Goal: Understand process/instructions: Learn how to perform a task or action

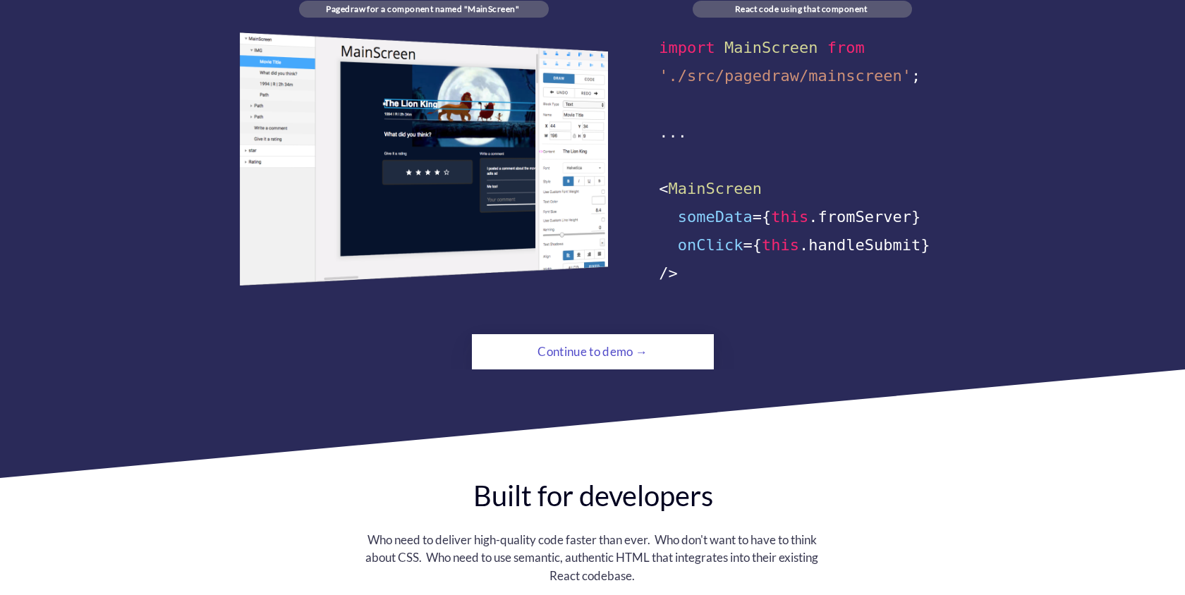
scroll to position [1007, 0]
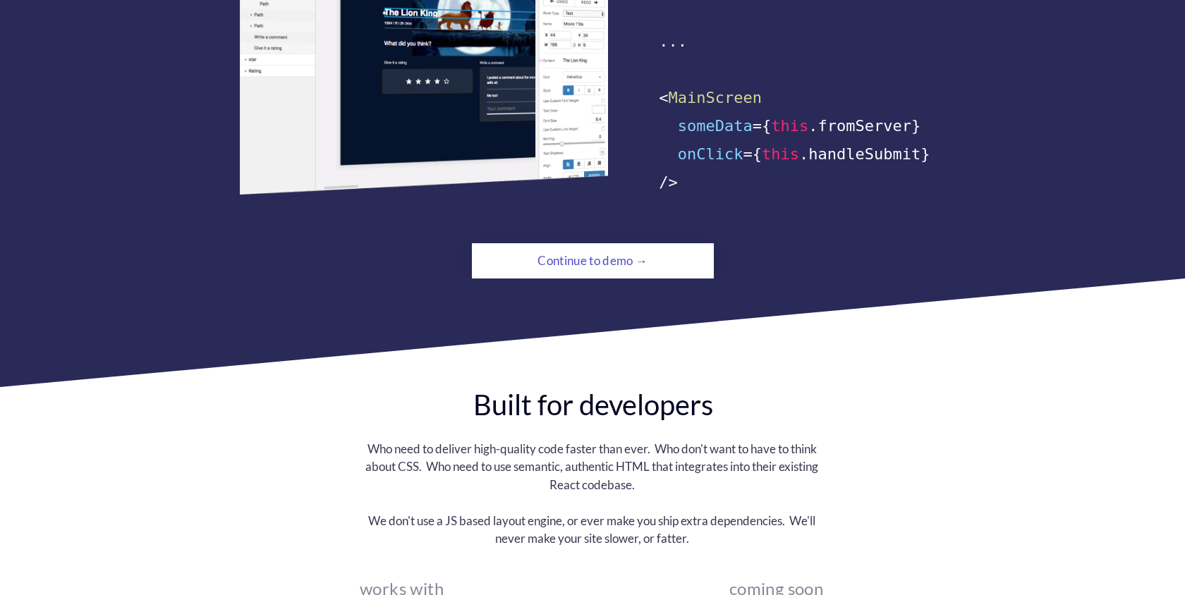
click at [664, 247] on div "Continue to demo →" at bounding box center [592, 261] width 165 height 28
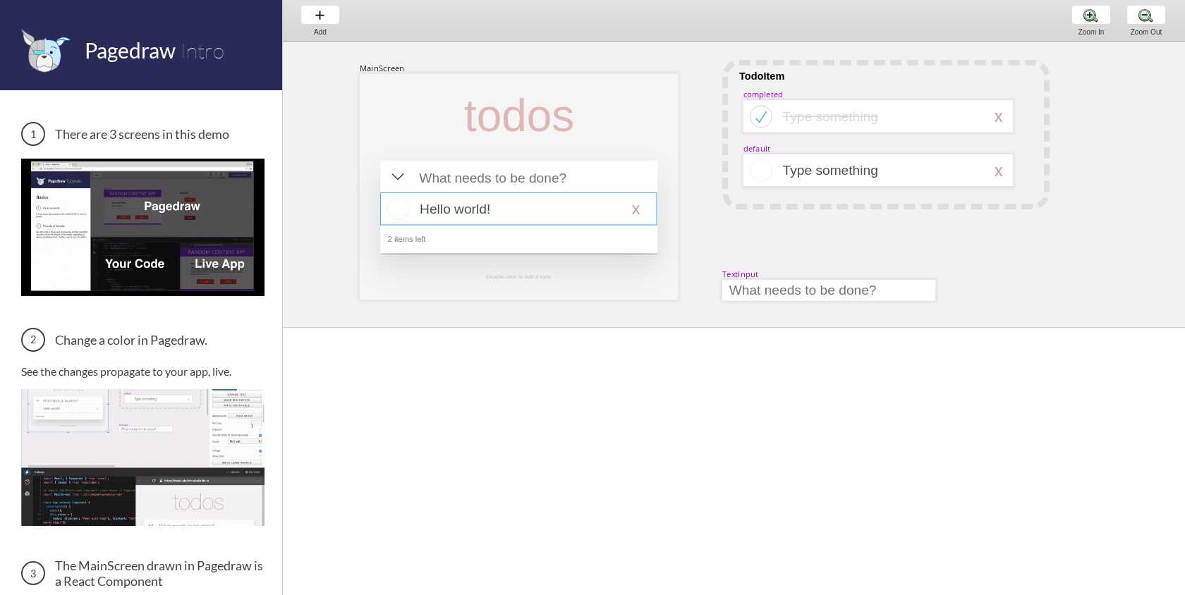
click at [576, 201] on div at bounding box center [518, 209] width 277 height 32
select select "16"
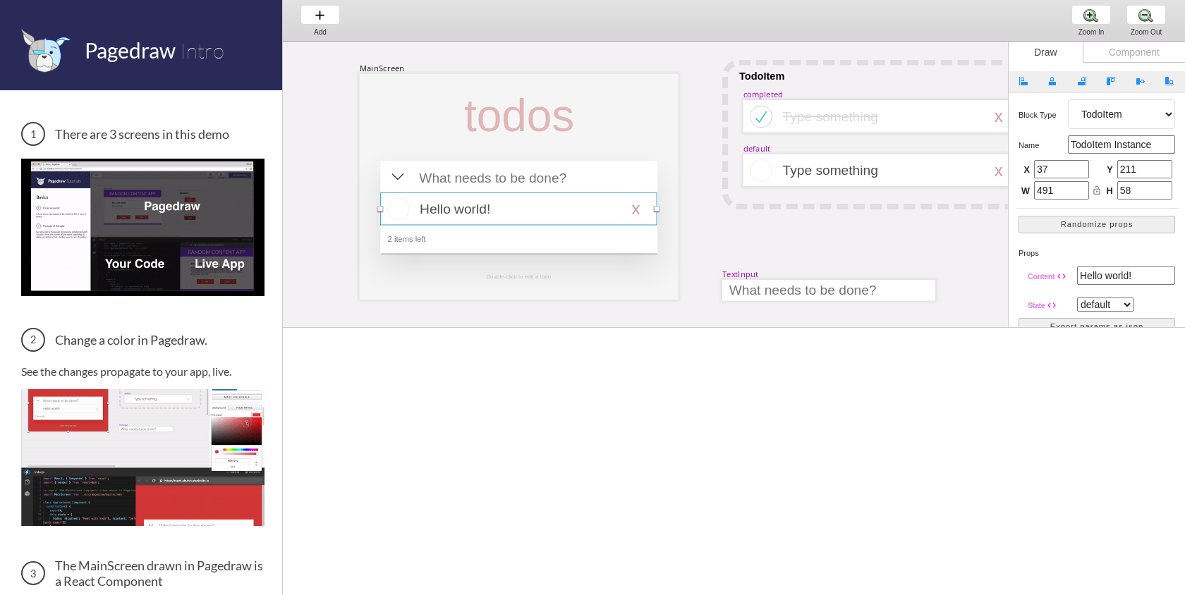
click at [401, 208] on div at bounding box center [518, 209] width 277 height 32
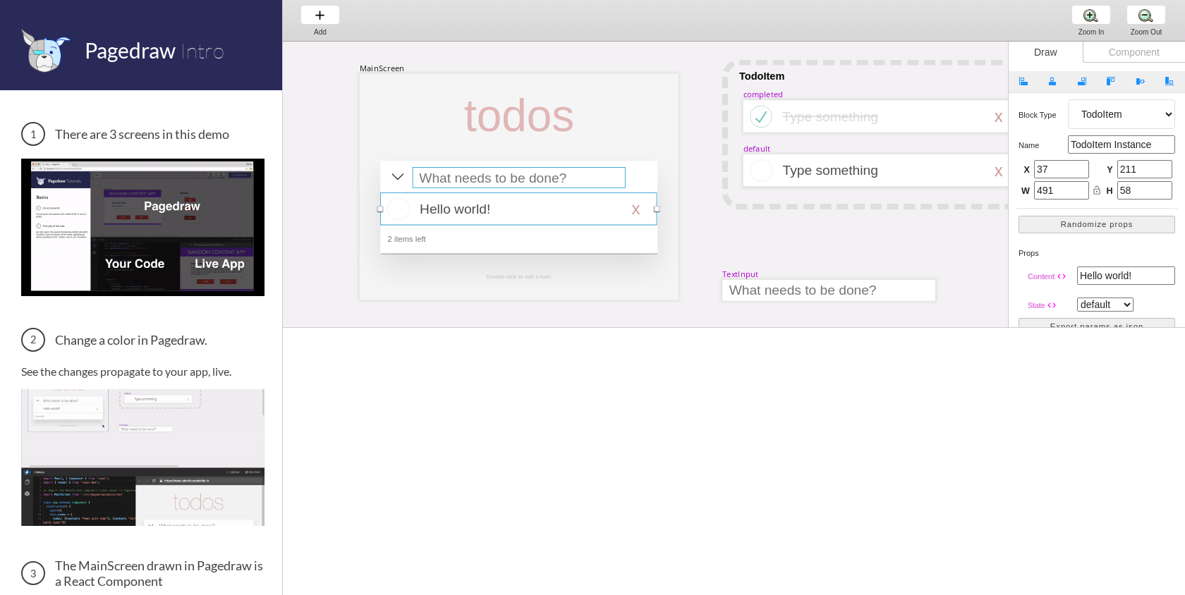
click at [459, 178] on div at bounding box center [519, 177] width 213 height 21
select select "15"
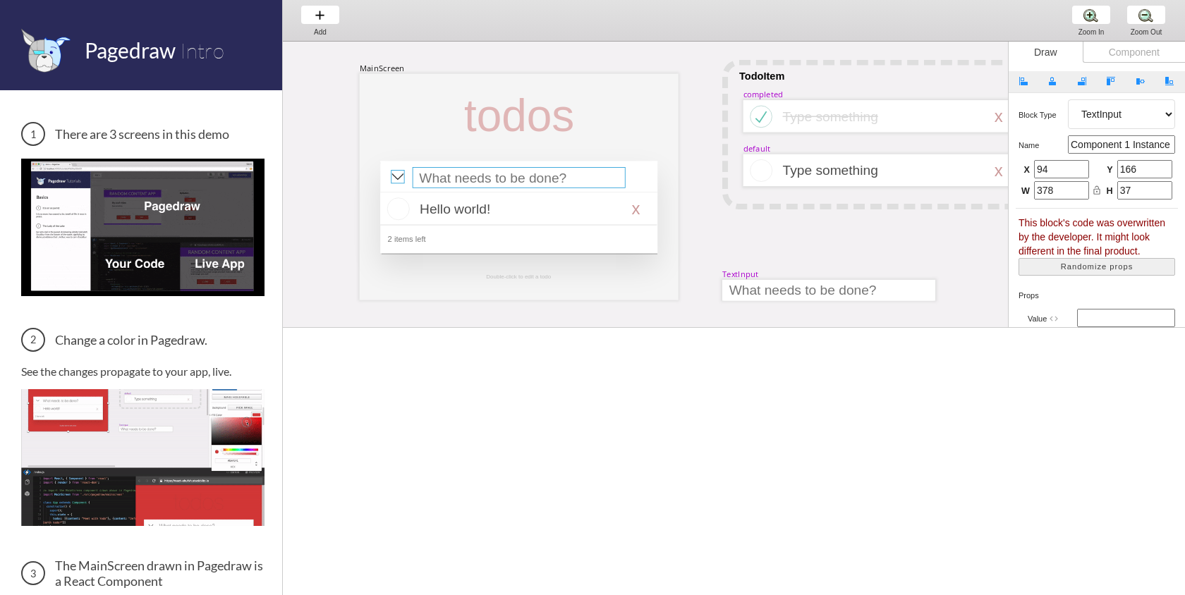
click at [399, 176] on div at bounding box center [397, 176] width 13 height 13
select select "8"
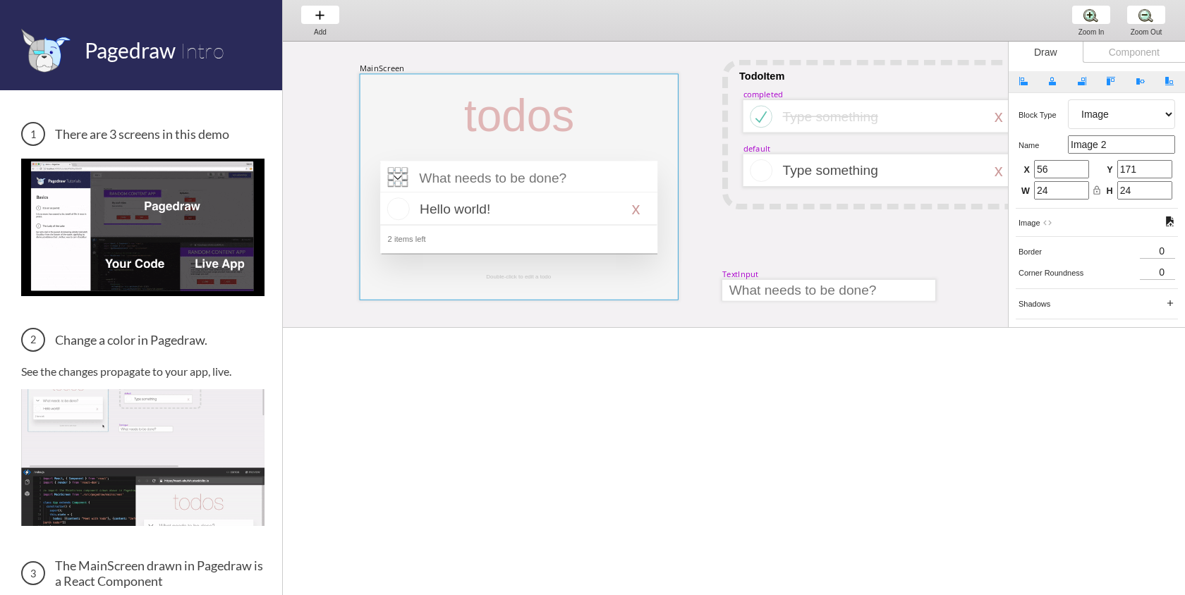
click at [642, 132] on div at bounding box center [519, 187] width 319 height 226
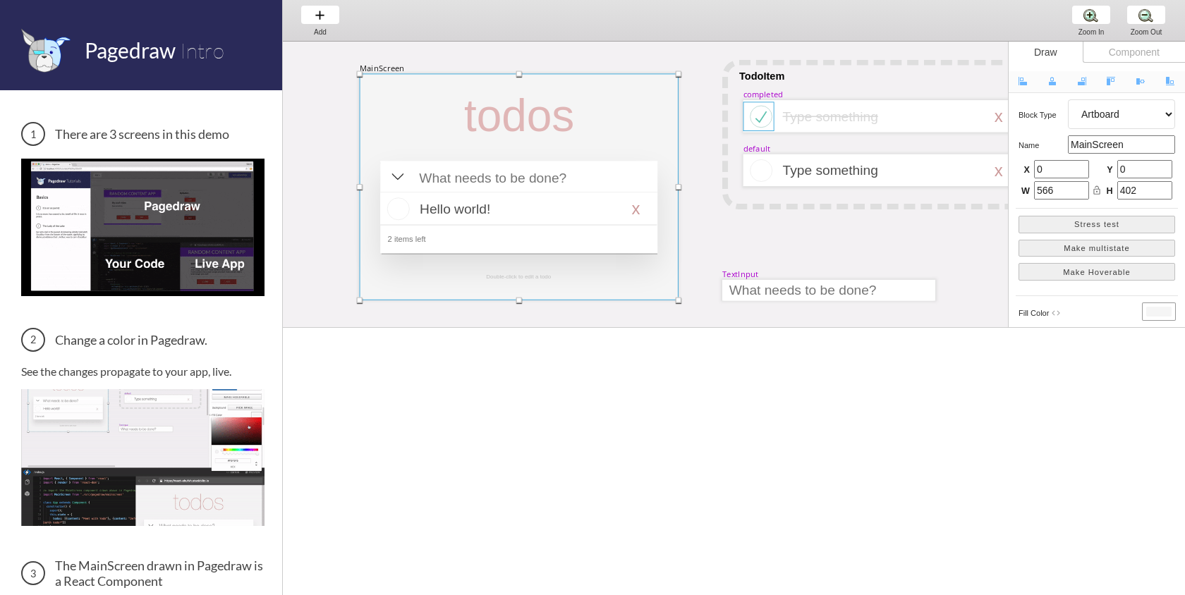
click at [753, 122] on div at bounding box center [759, 117] width 31 height 30
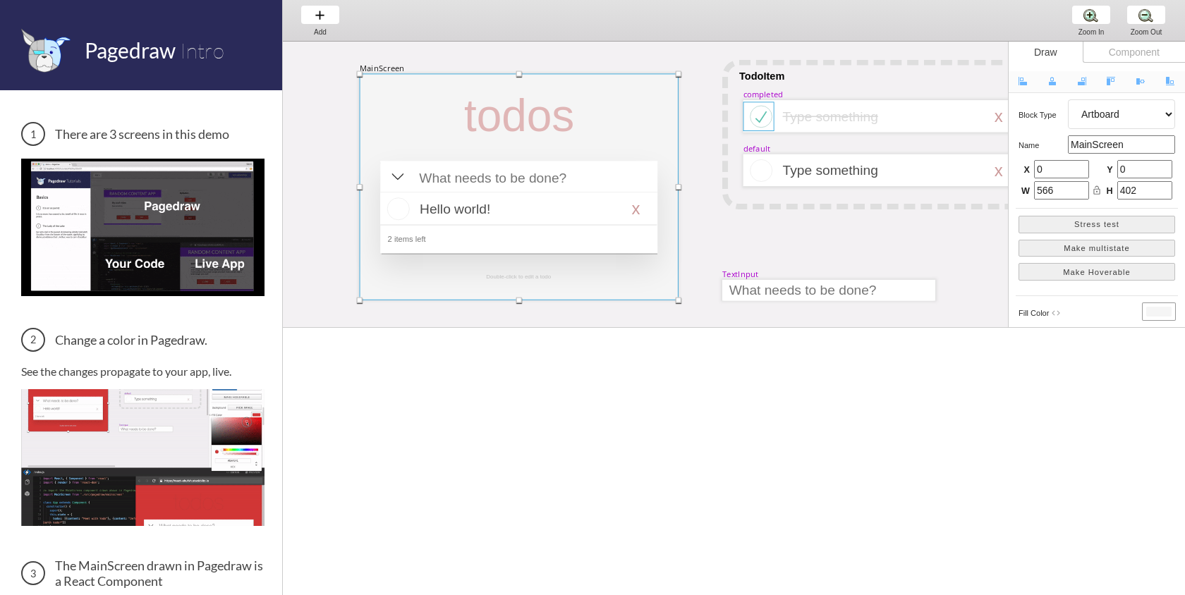
select select "8"
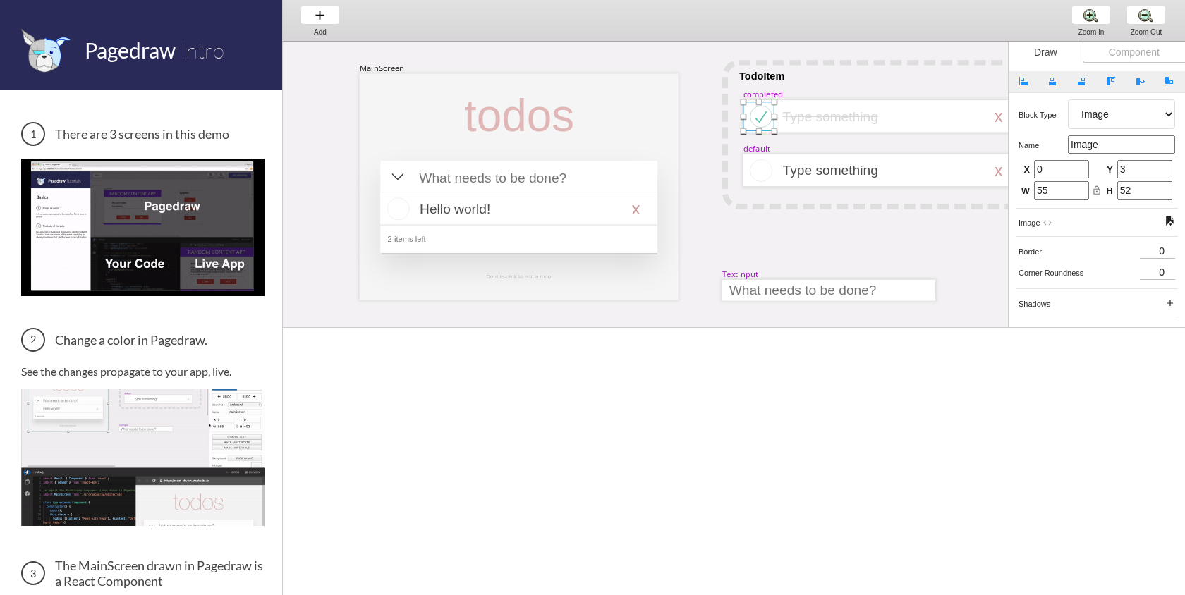
click at [1115, 114] on select "Artboard Multistate Group Screen Size Group Text Rectangle Oval Line Triangle I…" at bounding box center [1121, 114] width 107 height 30
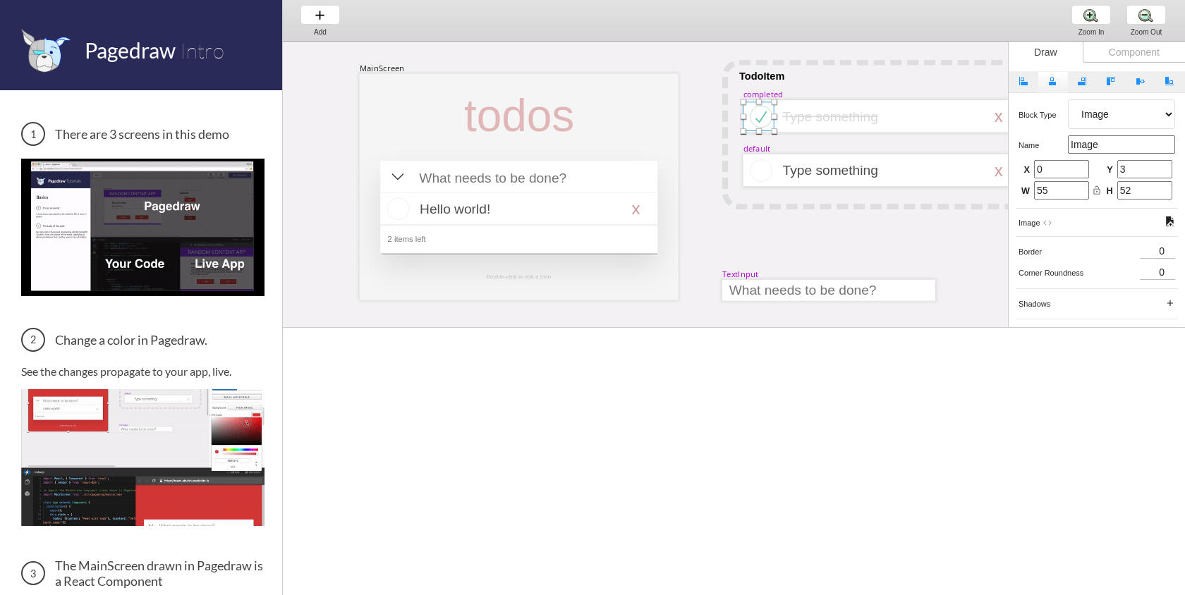
click at [1046, 86] on button "Align Horizontally" at bounding box center [1053, 81] width 30 height 21
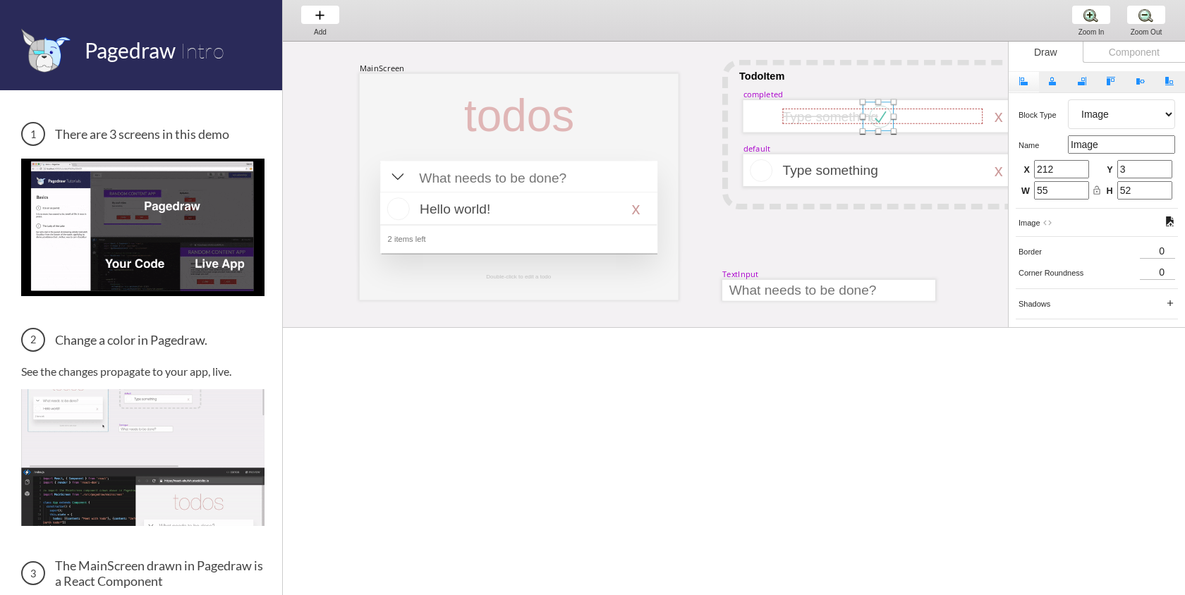
click at [1026, 90] on button "Align Left" at bounding box center [1024, 81] width 30 height 21
type input "0"
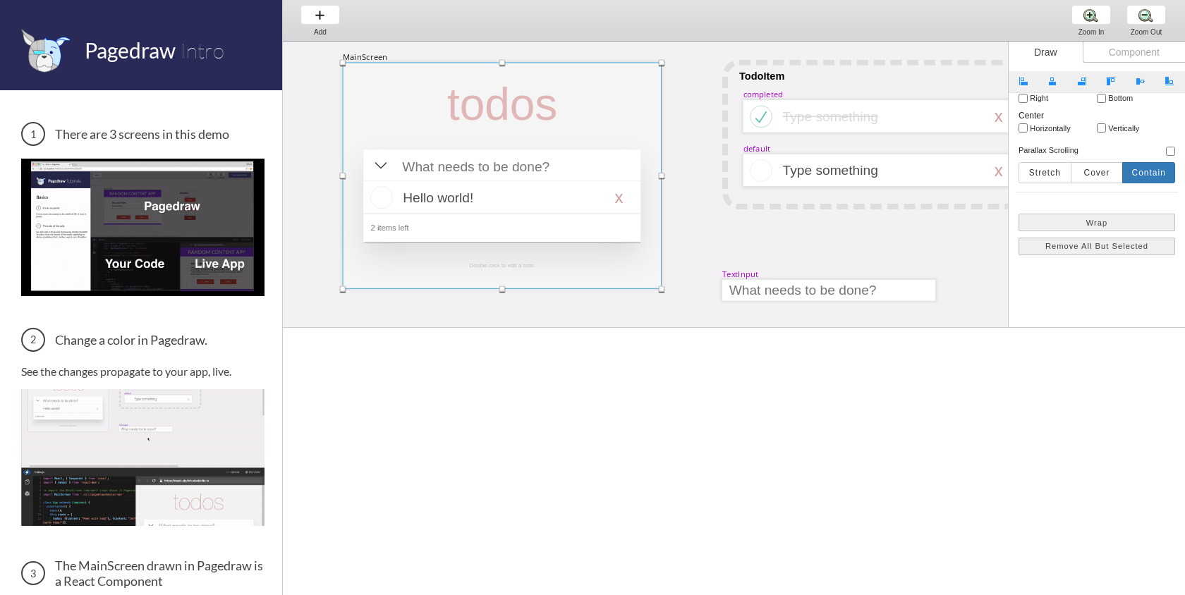
drag, startPoint x: 653, startPoint y: 114, endPoint x: 639, endPoint y: 104, distance: 17.6
click at [638, 104] on div at bounding box center [502, 176] width 319 height 226
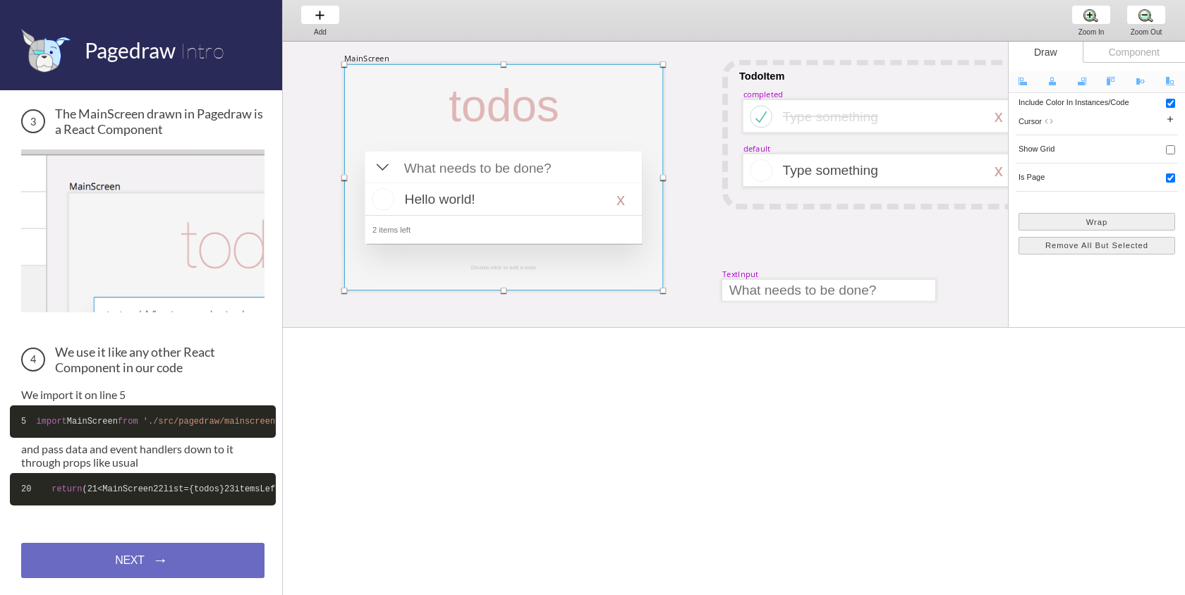
scroll to position [513, 0]
click at [186, 562] on div "NEXT → NEXT → NEXT →" at bounding box center [142, 560] width 243 height 35
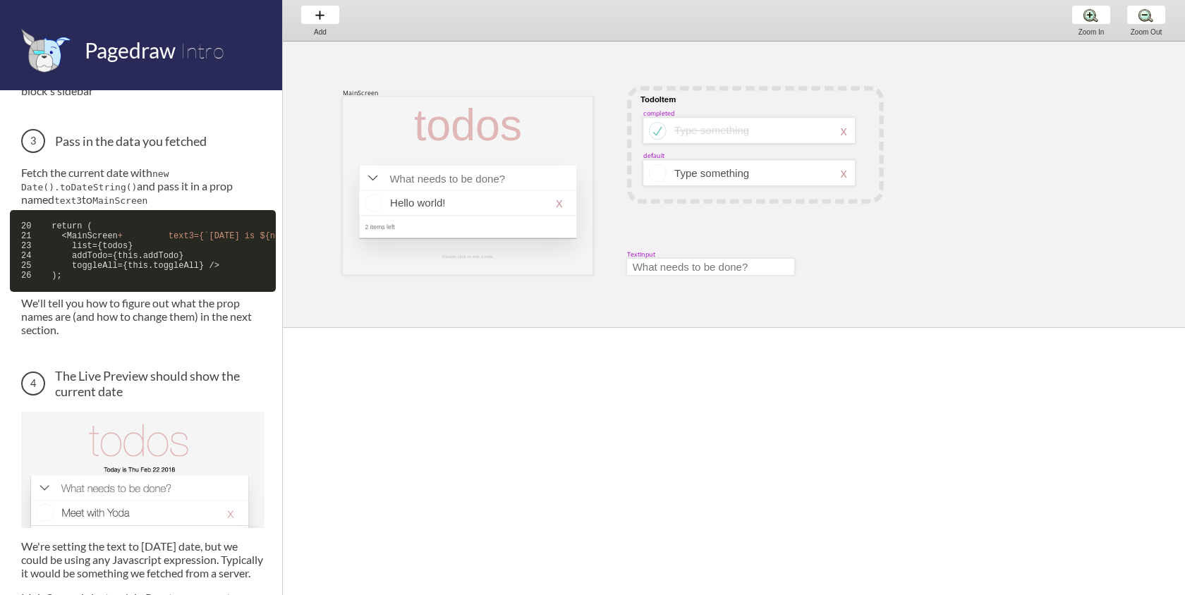
scroll to position [781, 0]
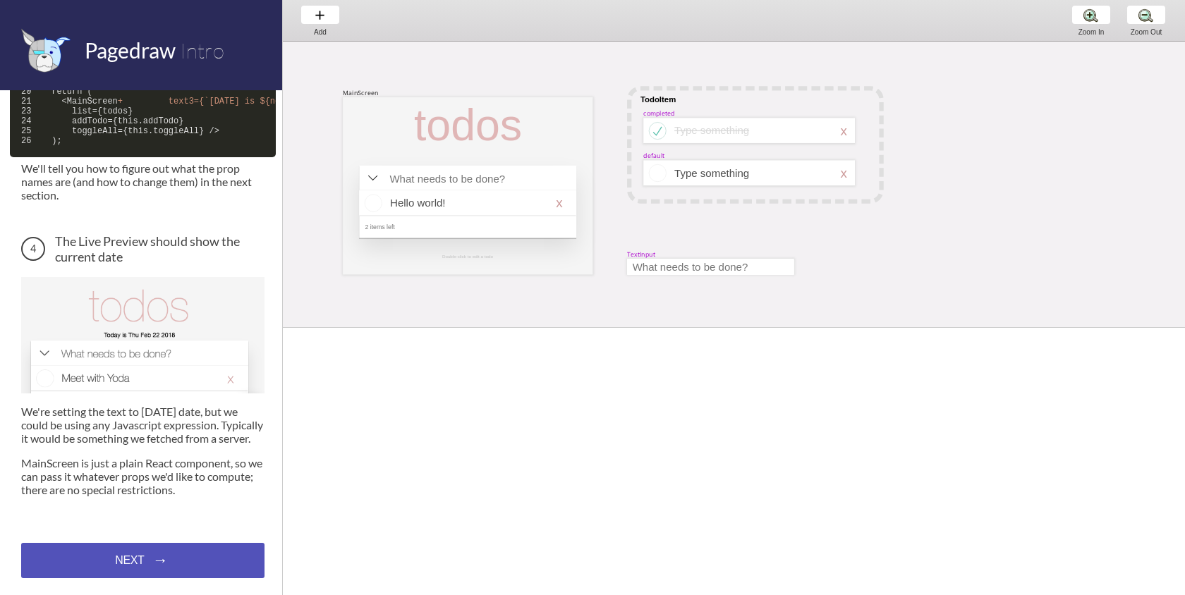
click at [185, 553] on div "NEXT → NEXT → NEXT →" at bounding box center [142, 560] width 243 height 35
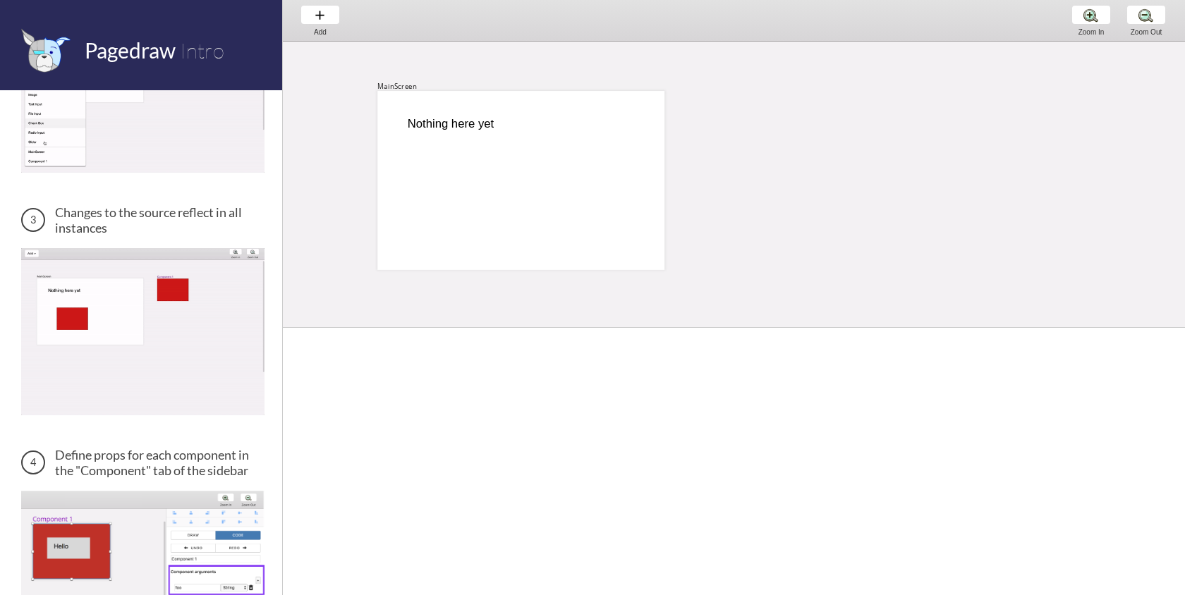
scroll to position [529, 0]
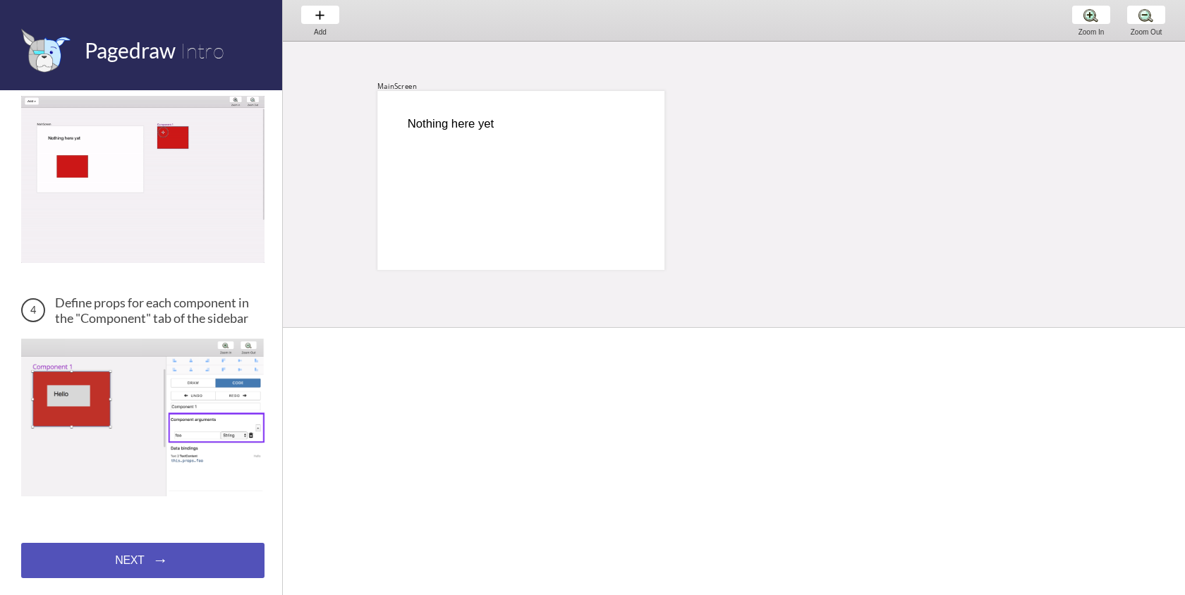
click at [184, 552] on div "NEXT → NEXT → NEXT →" at bounding box center [142, 560] width 243 height 35
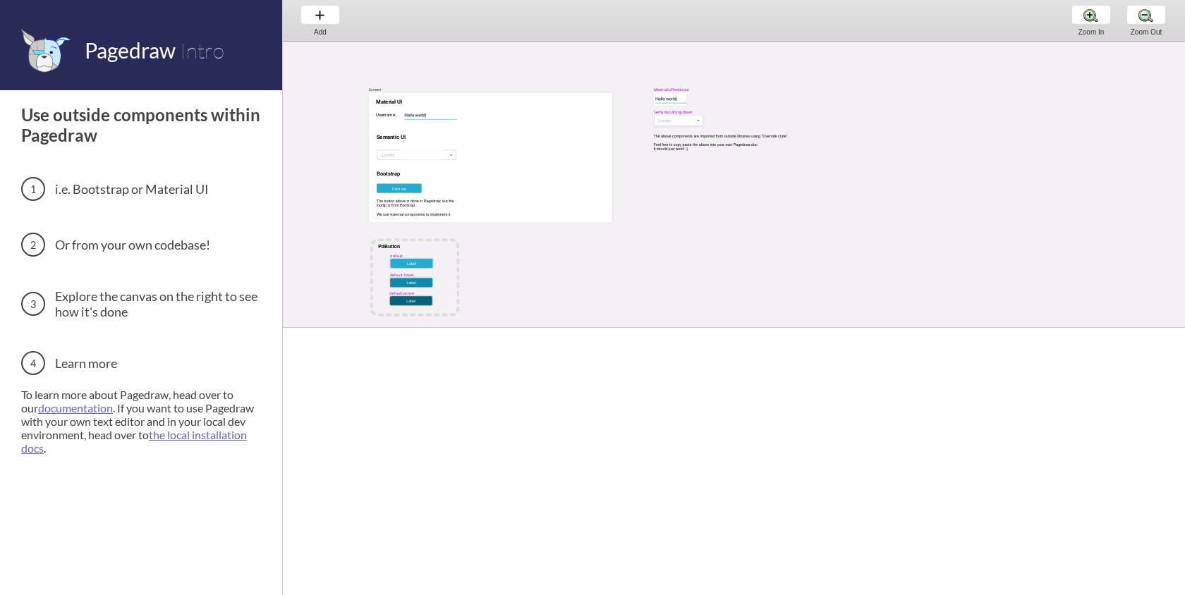
scroll to position [24, 0]
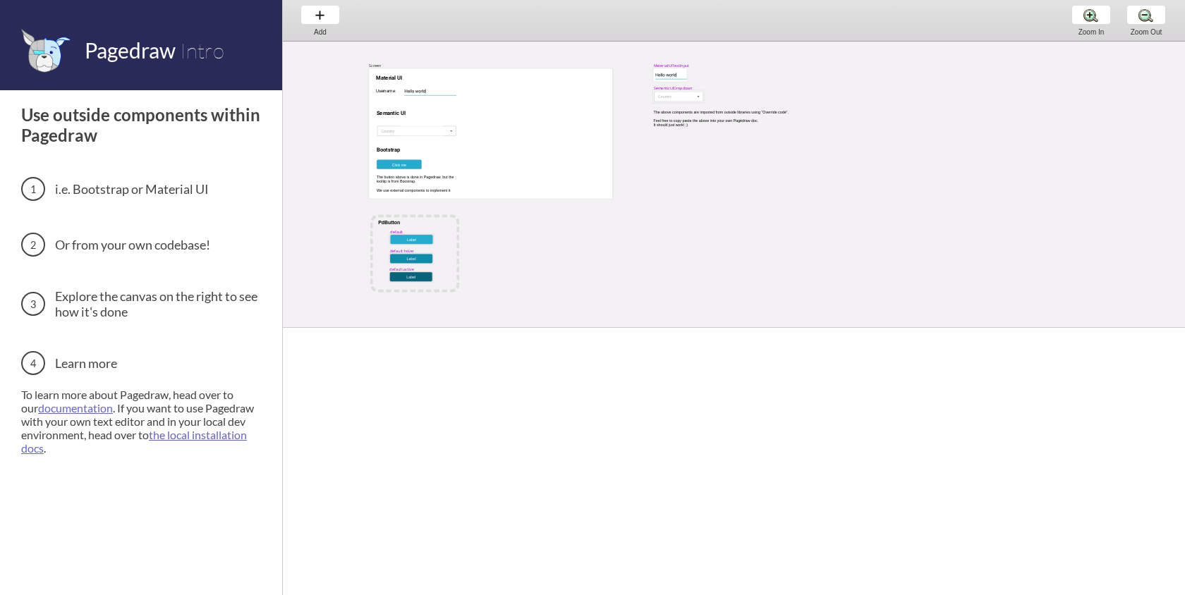
click at [93, 363] on h3 "Learn more" at bounding box center [142, 363] width 243 height 24
click at [241, 51] on header "Pagedraw Intro" at bounding box center [141, 45] width 282 height 90
click at [322, 18] on div "Add Add Add" at bounding box center [320, 20] width 54 height 40
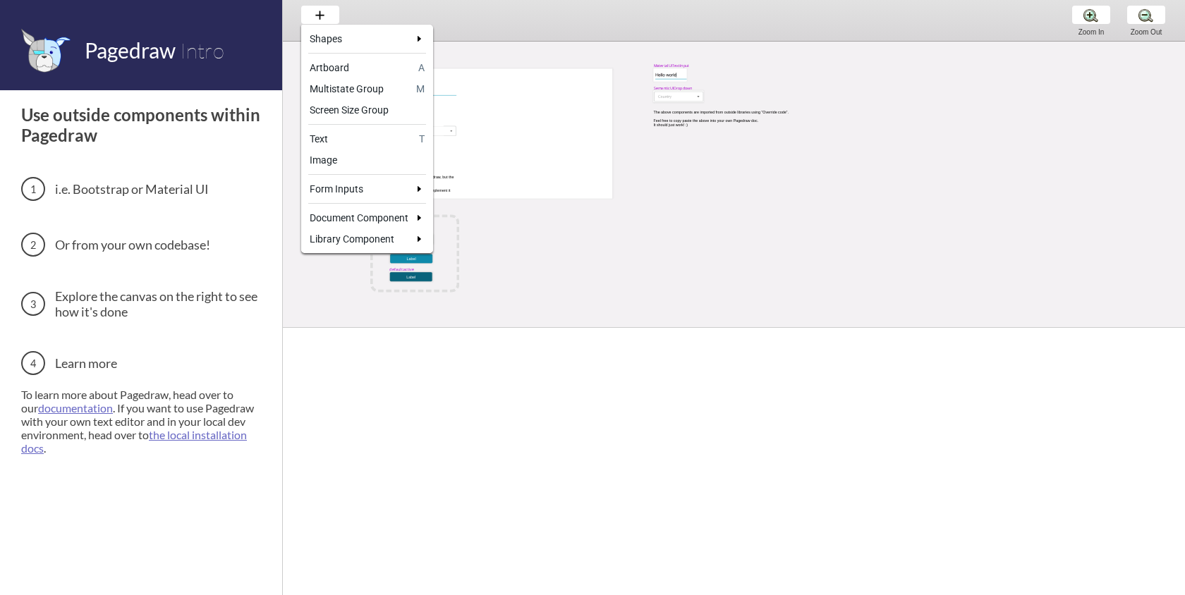
click at [629, 195] on div at bounding box center [592, 297] width 1185 height 595
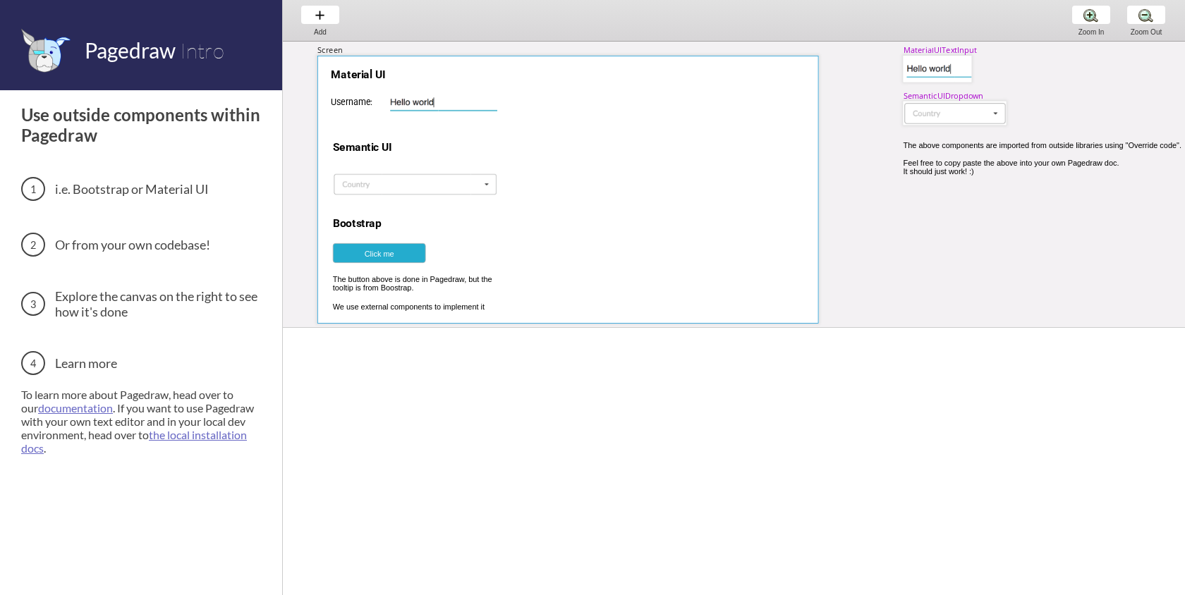
scroll to position [87, 143]
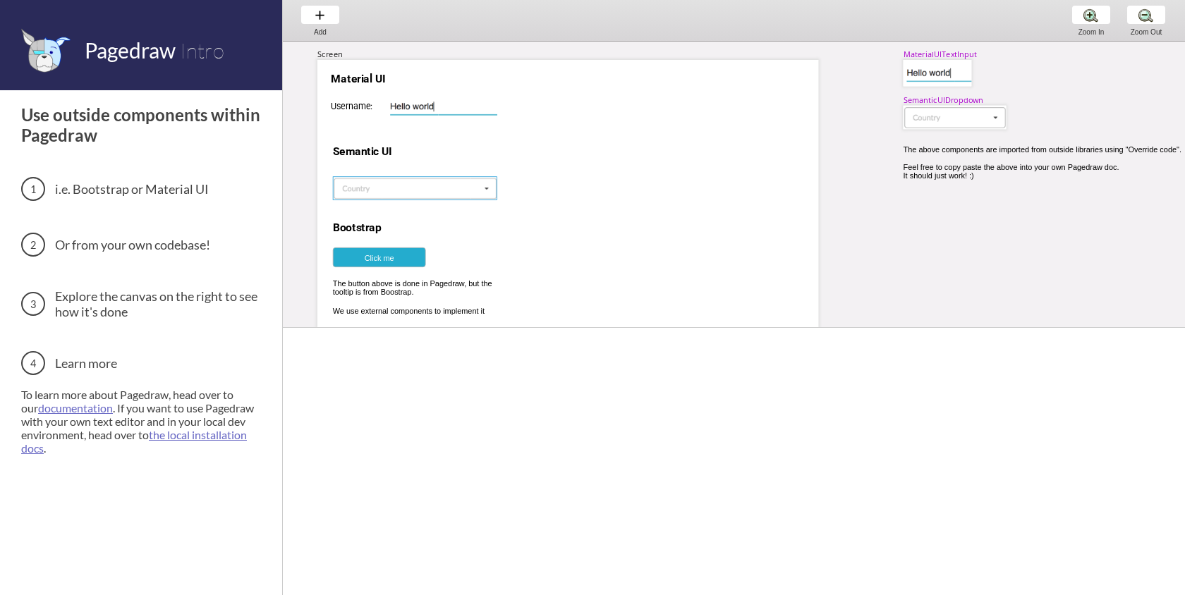
click at [482, 183] on div at bounding box center [415, 188] width 164 height 24
select select "17"
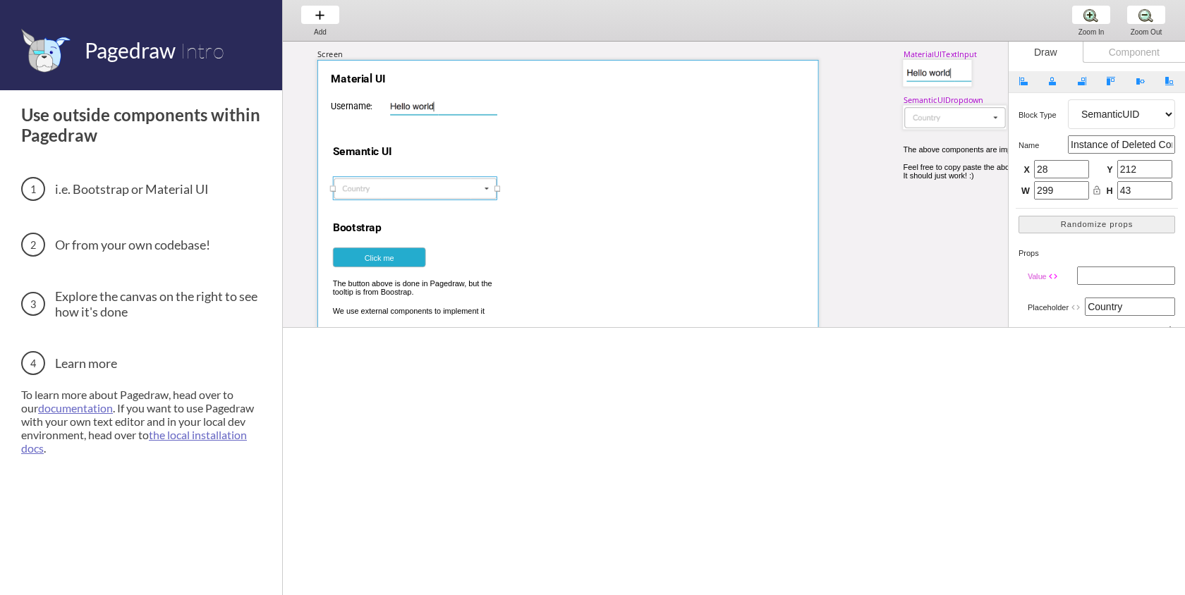
click at [763, 164] on div at bounding box center [568, 194] width 502 height 268
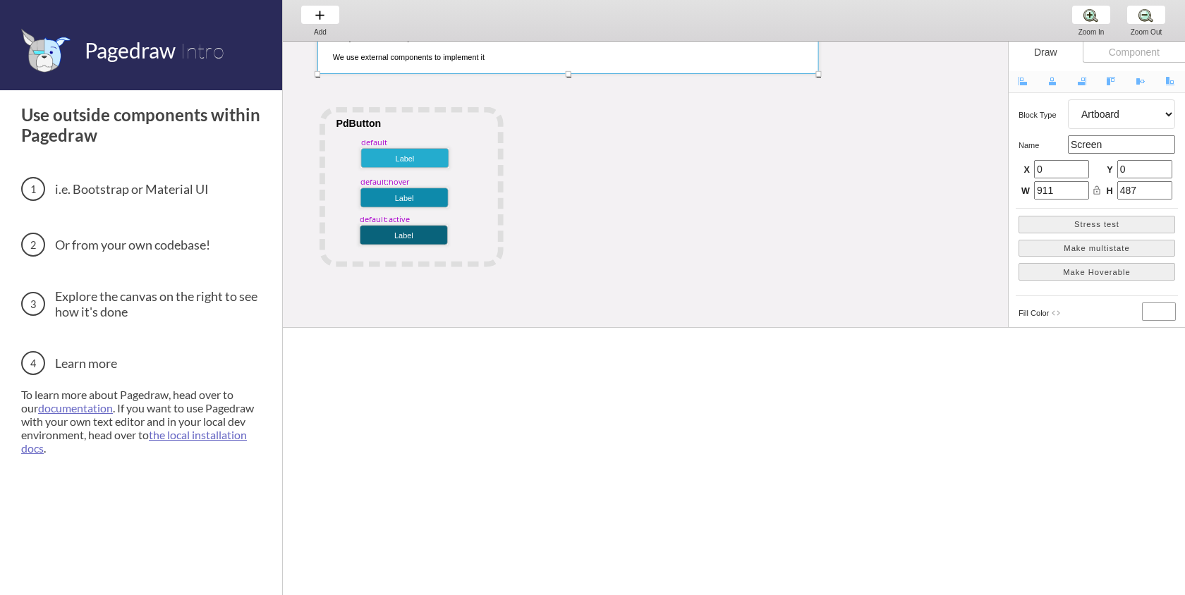
scroll to position [346, 143]
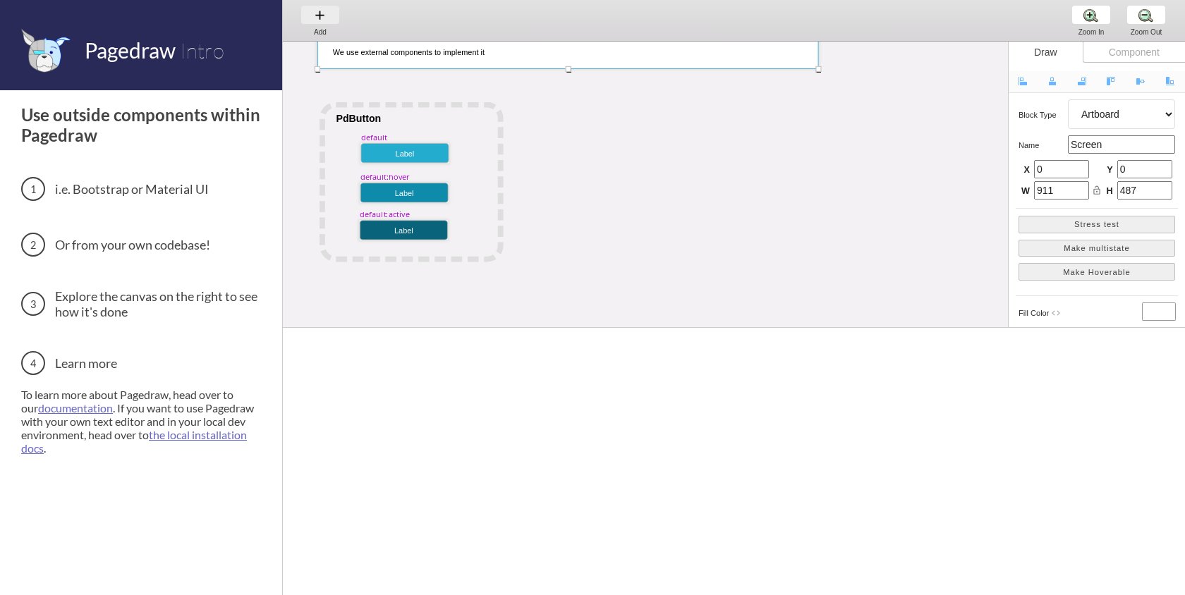
click at [317, 18] on div "Add Add Add" at bounding box center [320, 20] width 54 height 40
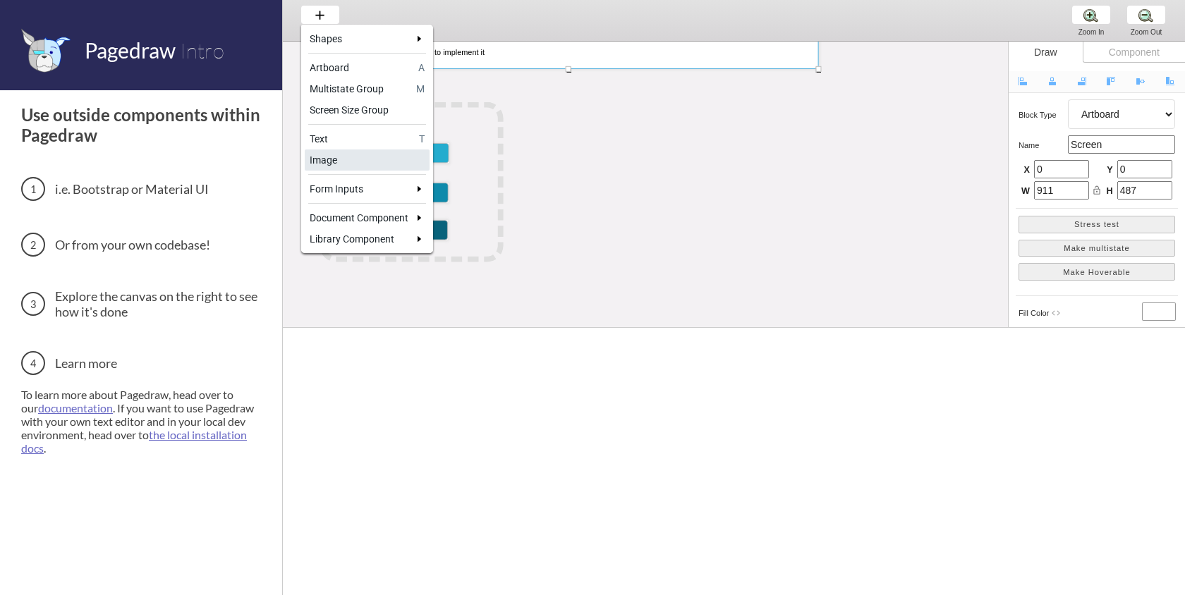
click at [344, 159] on div "Image" at bounding box center [367, 160] width 115 height 14
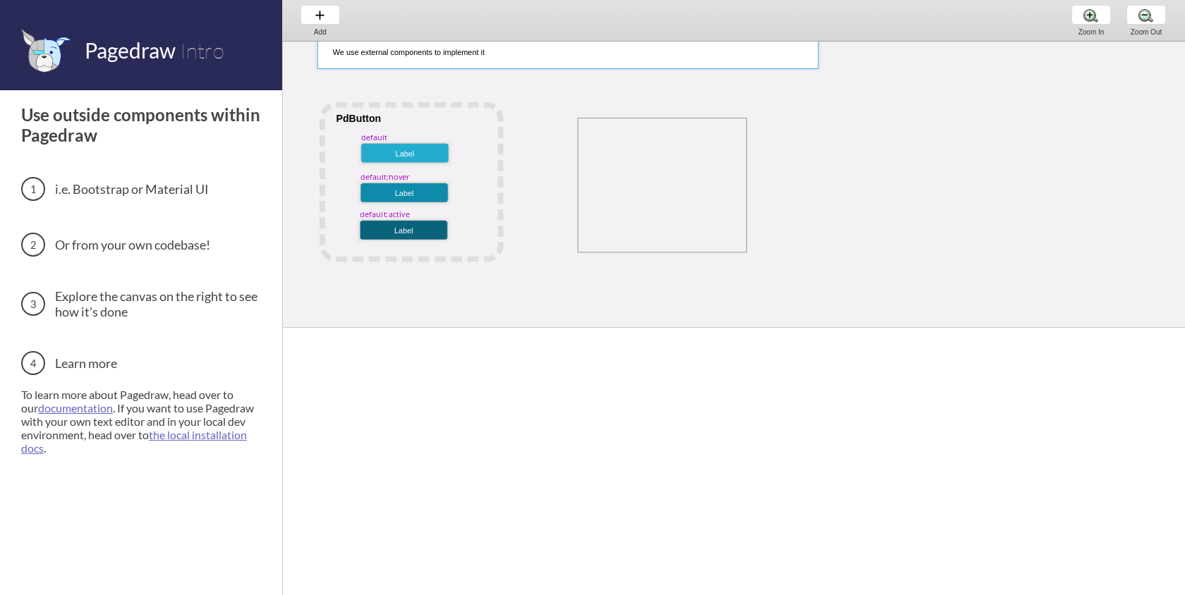
drag, startPoint x: 578, startPoint y: 118, endPoint x: 751, endPoint y: 267, distance: 228.1
click at [751, 267] on div "MaterialUITextInput Screen Username: Material UI Semantic UI Bootstrap Click me…" at bounding box center [1134, 211] width 1989 height 1031
select select "8"
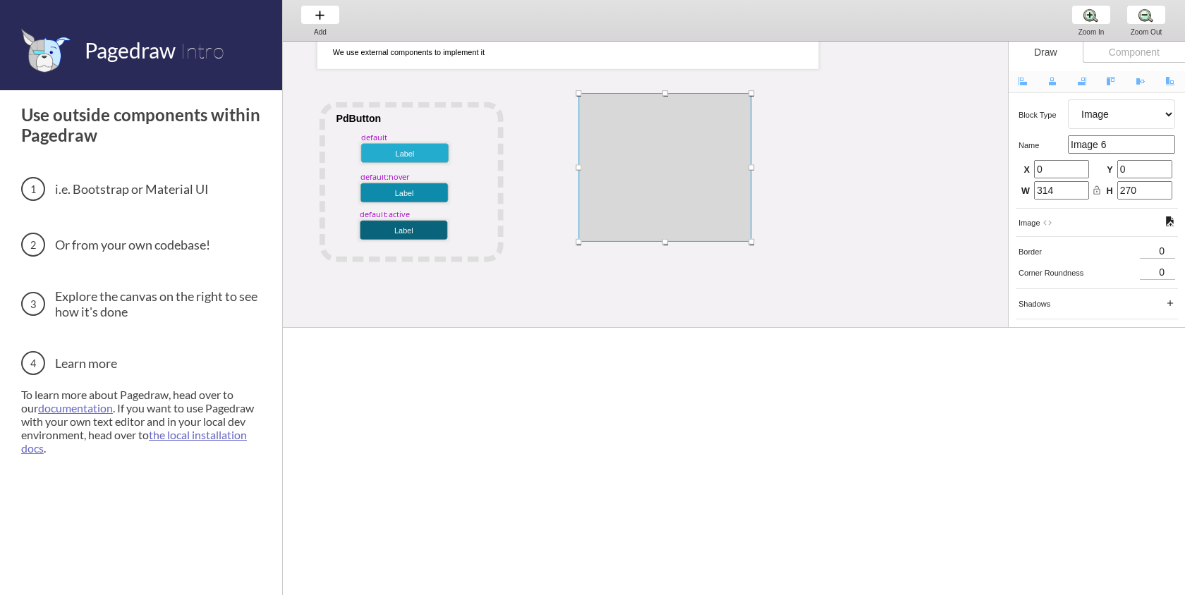
drag, startPoint x: 697, startPoint y: 206, endPoint x: 698, endPoint y: 176, distance: 29.6
click at [698, 181] on div at bounding box center [665, 167] width 173 height 149
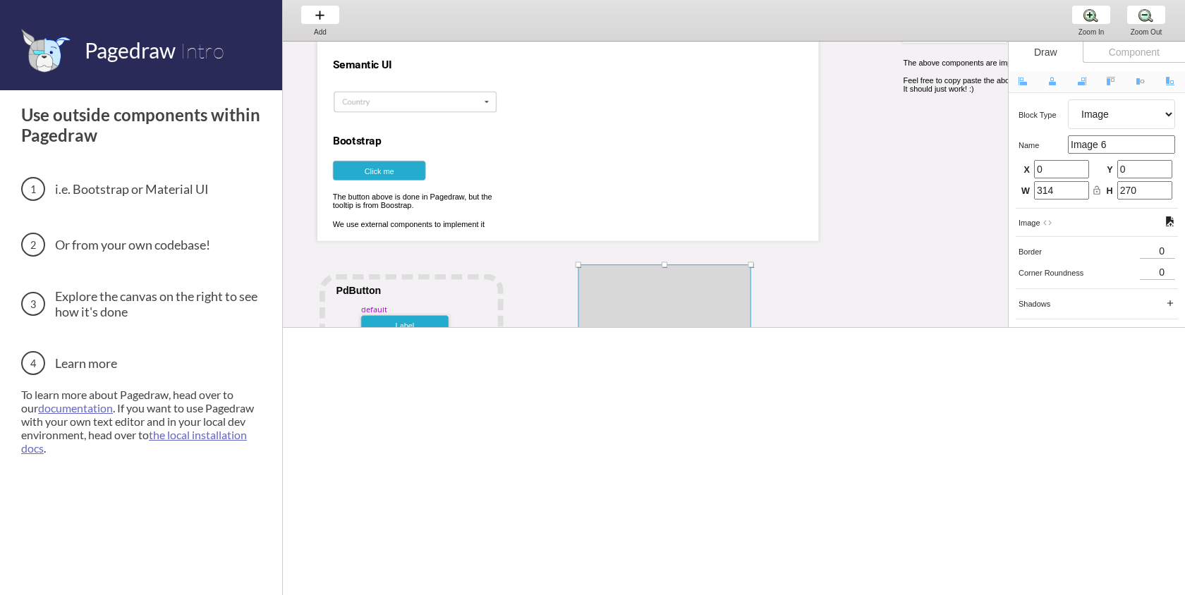
scroll to position [178, 143]
